Goal: Complete application form: Complete application form

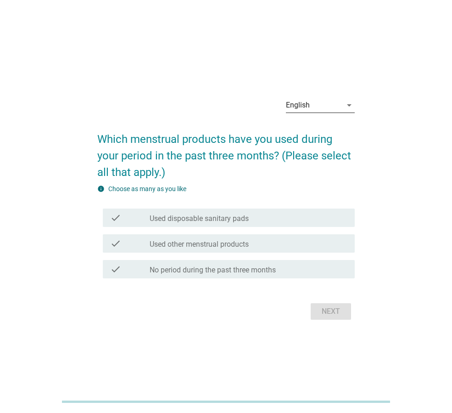
click at [335, 105] on div "English" at bounding box center [314, 105] width 56 height 15
click at [310, 132] on div "ภาษาไทย" at bounding box center [320, 134] width 54 height 11
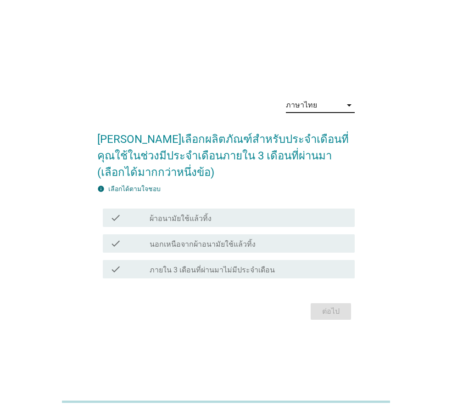
click at [230, 219] on div "check_box_outline_blank ผ้าอนามัยใช้แล้วทิ้ง" at bounding box center [249, 217] width 198 height 11
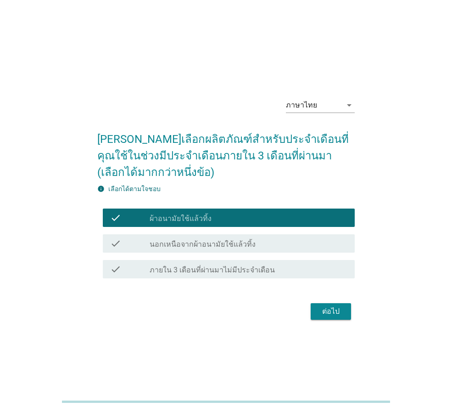
click at [332, 302] on div "ต่อไป" at bounding box center [226, 311] width 258 height 22
click at [342, 311] on div "ต่อไป" at bounding box center [331, 311] width 26 height 11
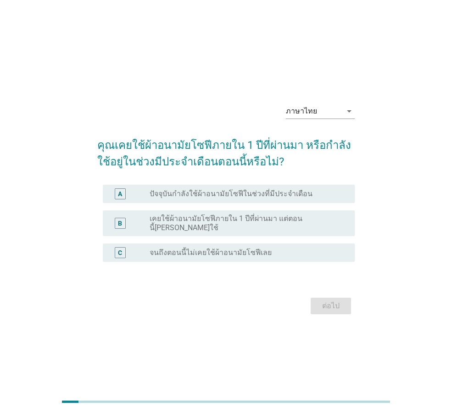
click at [118, 340] on div "ภาษาไทย arrow_drop_down คุณเคยใช้ผ้าอนามัยโซฟีภายใน 1 ปีที่ผ่านมา หรือกำลังใช้อ…" at bounding box center [226, 206] width 452 height 413
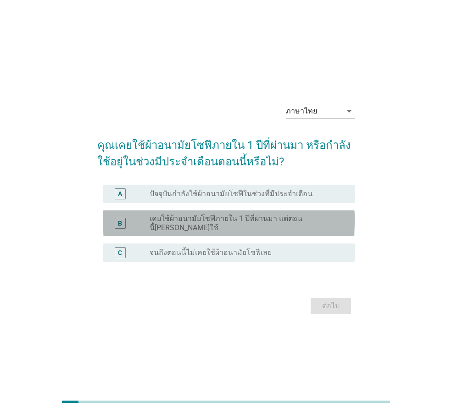
click at [212, 219] on label "เคยใช้ผ้าอนามัยโซฟีภายใน 1 ปีที่ผ่านมา แต่ตอนนี้ไม่ได้ใช้" at bounding box center [245, 223] width 191 height 18
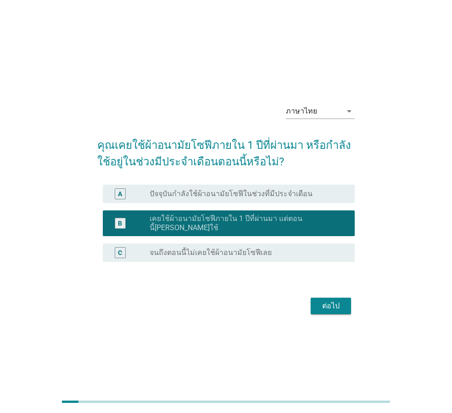
click at [331, 300] on div "ต่อไป" at bounding box center [331, 305] width 26 height 11
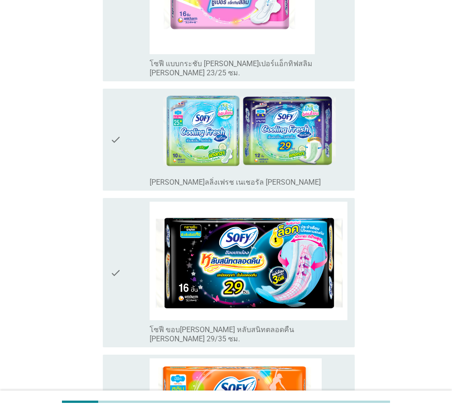
scroll to position [1285, 0]
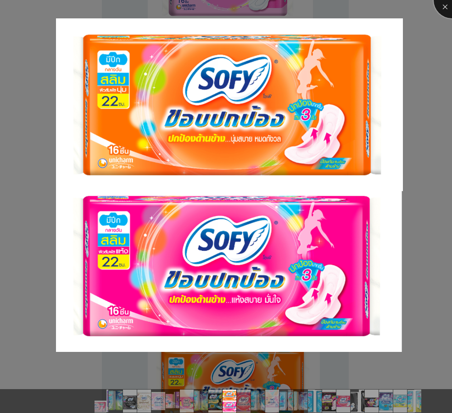
click at [440, 7] on div at bounding box center [452, 0] width 37 height 37
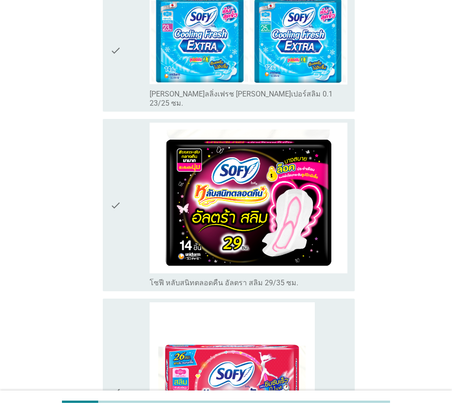
scroll to position [2571, 0]
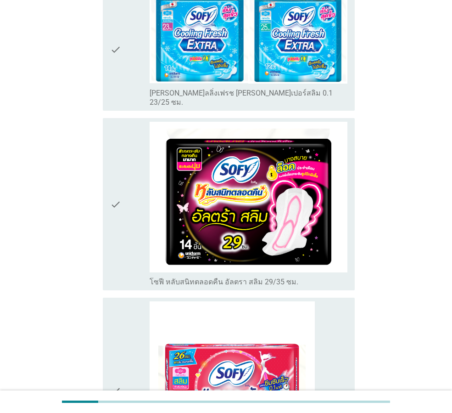
click at [111, 122] on icon "check" at bounding box center [115, 204] width 11 height 165
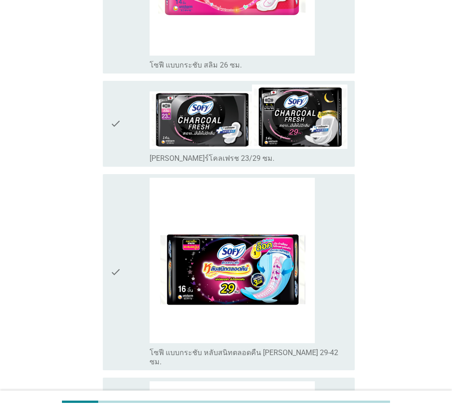
scroll to position [2984, 0]
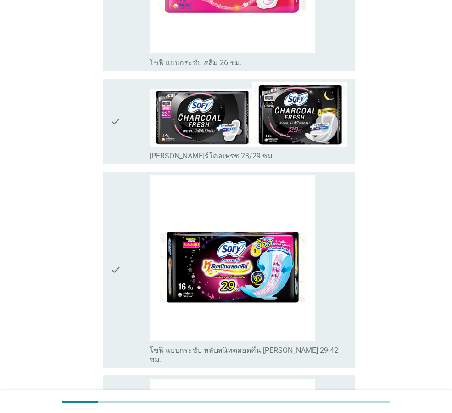
click at [116, 175] on icon "check" at bounding box center [115, 269] width 11 height 189
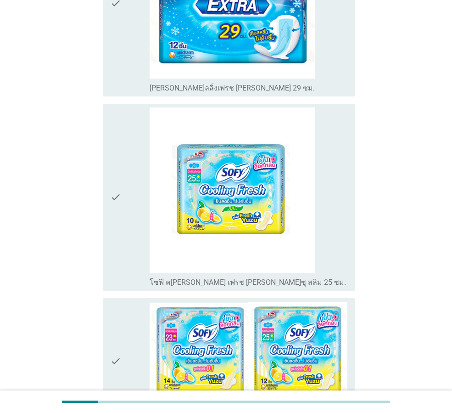
scroll to position [3449, 0]
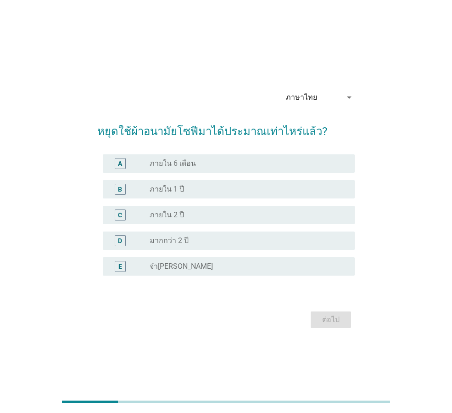
click at [130, 40] on div "ภาษาไทย arrow_drop_down หยุดใช้ผ้าอนามัยโซฟีมาได้ประมาณเท่าไหร่แล้ว? A radio_bu…" at bounding box center [226, 206] width 452 height 413
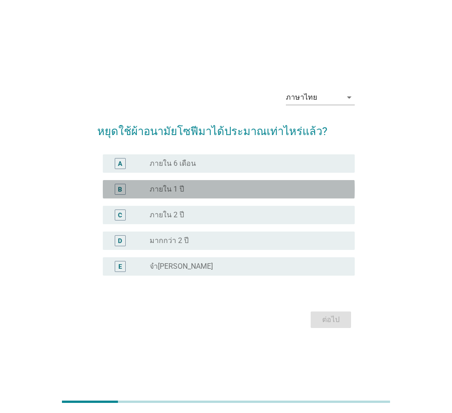
click at [206, 193] on div "radio_button_unchecked ภายใน 1 ปี" at bounding box center [245, 189] width 191 height 9
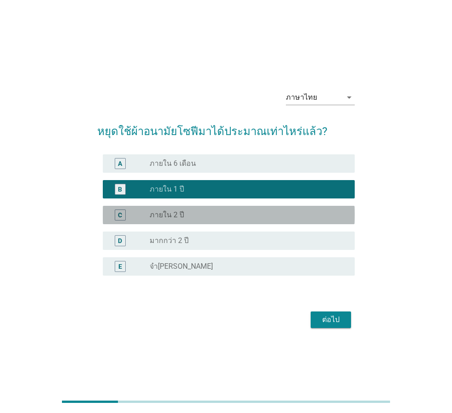
click at [204, 218] on div "radio_button_unchecked ภายใน 2 ปี" at bounding box center [245, 214] width 191 height 9
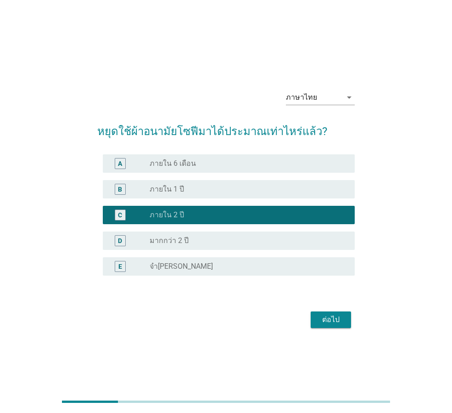
click at [338, 312] on button "ต่อไป" at bounding box center [331, 319] width 40 height 17
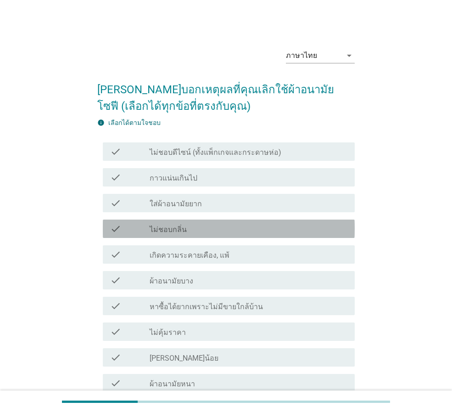
click at [222, 226] on div "check_box_outline_blank ไม่ชอบกลิ่น" at bounding box center [249, 228] width 198 height 11
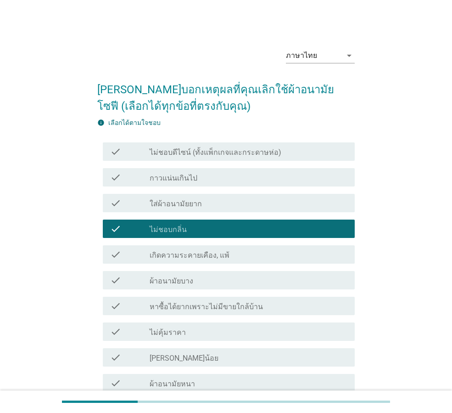
click at [231, 252] on div "check_box_outline_blank เกิดความระคายเคือง, แพ้" at bounding box center [249, 254] width 198 height 11
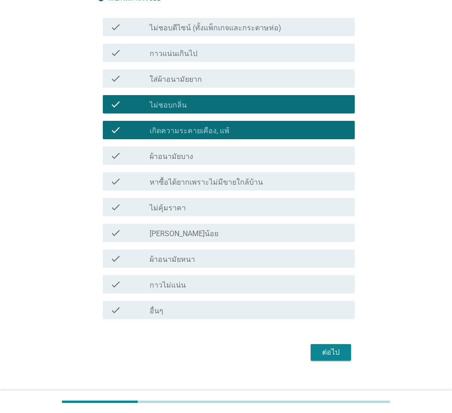
scroll to position [138, 0]
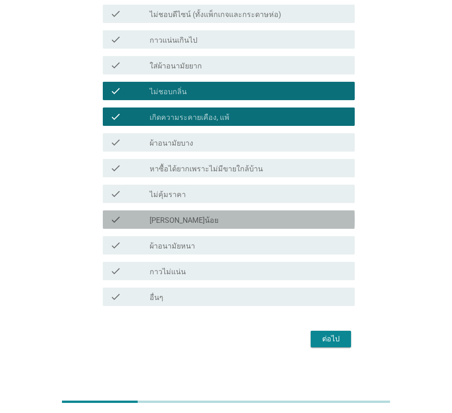
click at [247, 220] on div "check_box_outline_blank ซึมซับได้น้อย" at bounding box center [249, 219] width 198 height 11
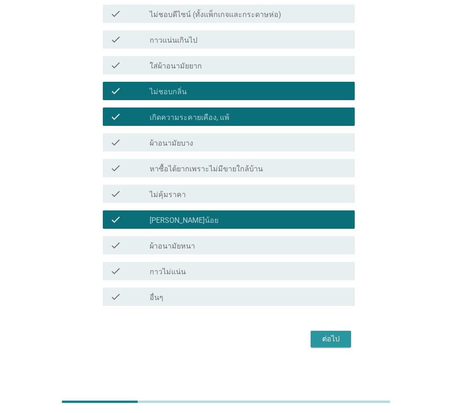
click at [328, 332] on button "ต่อไป" at bounding box center [331, 339] width 40 height 17
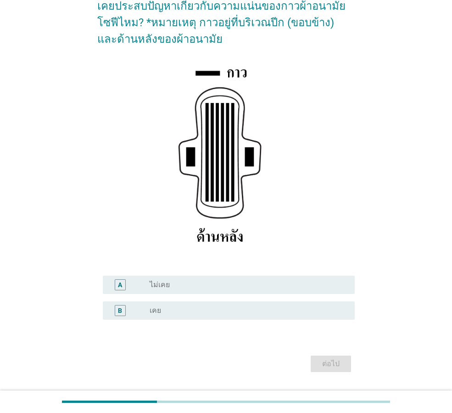
scroll to position [108, 0]
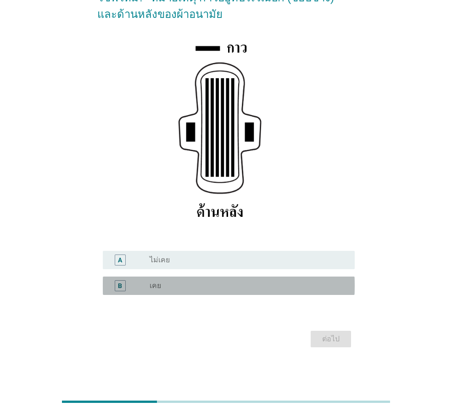
click at [251, 292] on div "B radio_button_unchecked เคย" at bounding box center [229, 285] width 252 height 18
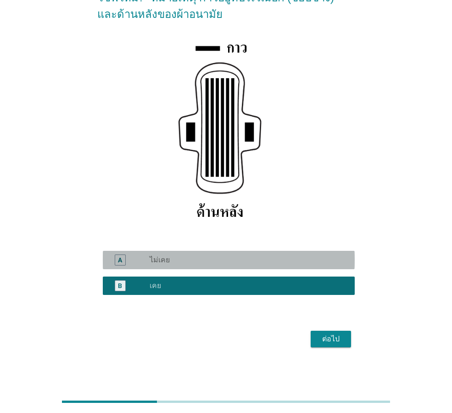
click at [248, 259] on div "radio_button_unchecked ไม่เคย" at bounding box center [245, 259] width 191 height 9
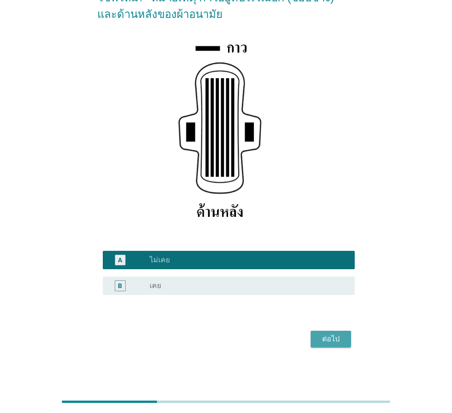
click at [331, 335] on div "ต่อไป" at bounding box center [331, 338] width 26 height 11
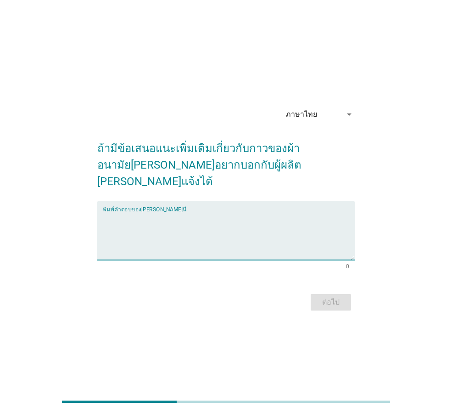
click at [135, 212] on textarea "พิมพ์คำตอบของคุณ ที่นี่" at bounding box center [229, 236] width 252 height 48
type textarea "กาวดีอยู่แล้วแน่นดี"
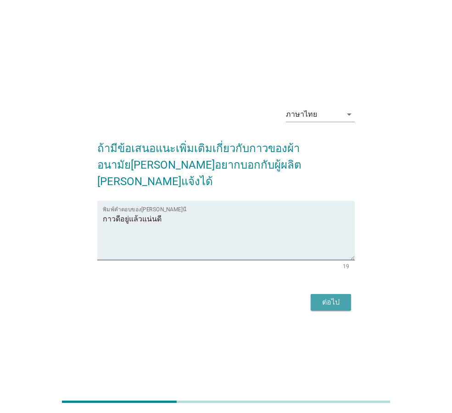
click at [337, 297] on div "ต่อไป" at bounding box center [331, 302] width 26 height 11
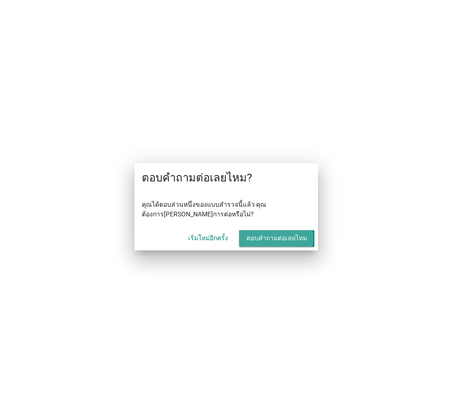
click at [293, 234] on div "ตอบคำถามต่อเลยไหม" at bounding box center [277, 238] width 61 height 10
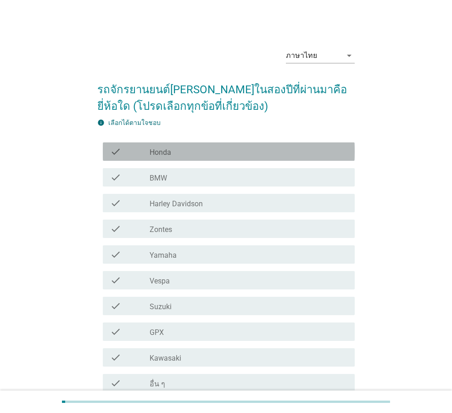
click at [208, 153] on div "check_box_outline_blank Honda" at bounding box center [249, 151] width 198 height 11
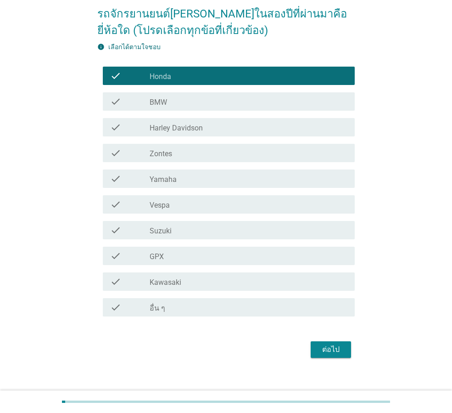
scroll to position [86, 0]
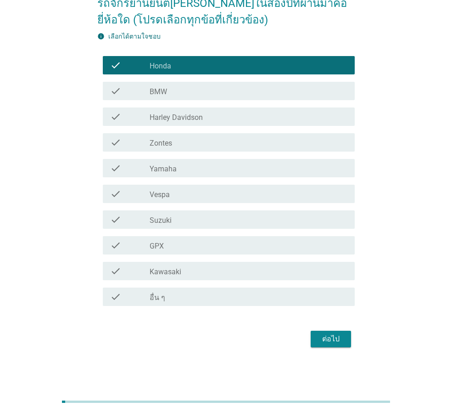
click at [324, 344] on div "ต่อไป" at bounding box center [331, 338] width 26 height 11
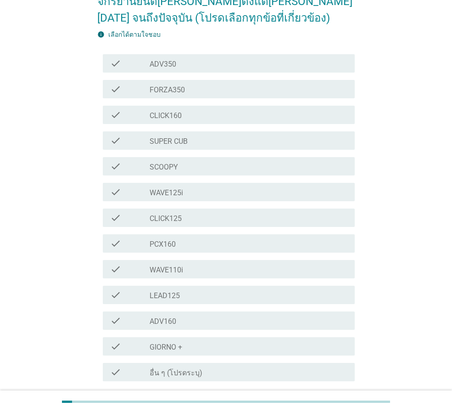
scroll to position [163, 0]
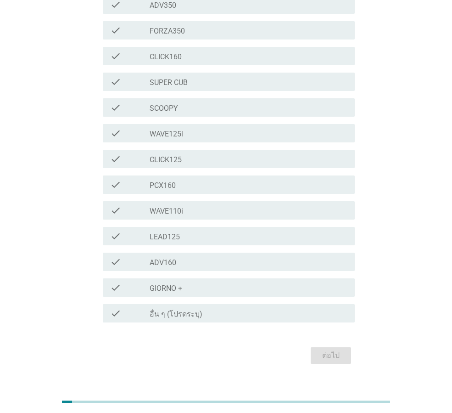
click at [244, 282] on div "check_box_outline_blank GIORNO +" at bounding box center [249, 287] width 198 height 11
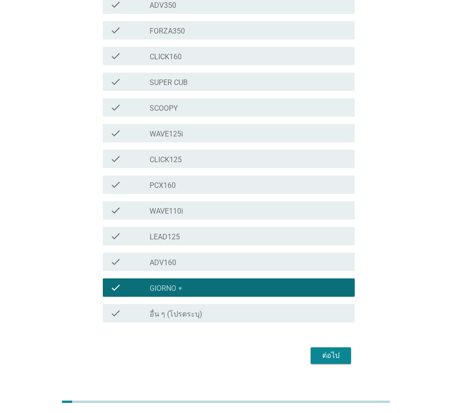
click at [314, 347] on button "ต่อไป" at bounding box center [331, 355] width 40 height 17
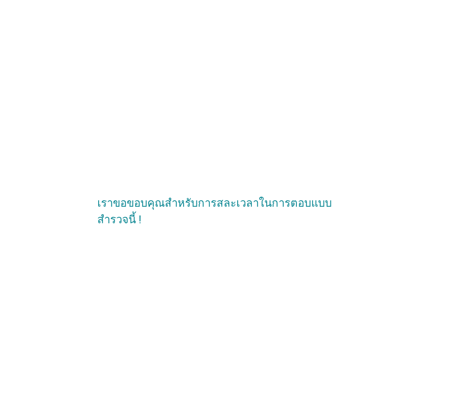
scroll to position [0, 0]
